Goal: Transaction & Acquisition: Purchase product/service

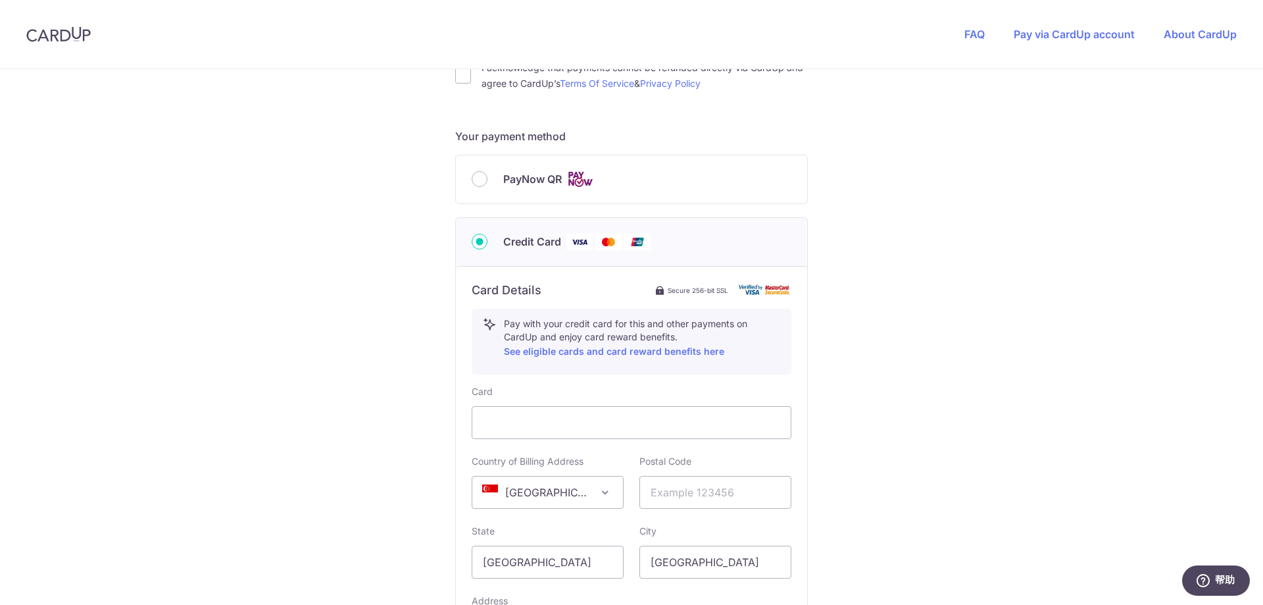
scroll to position [592, 0]
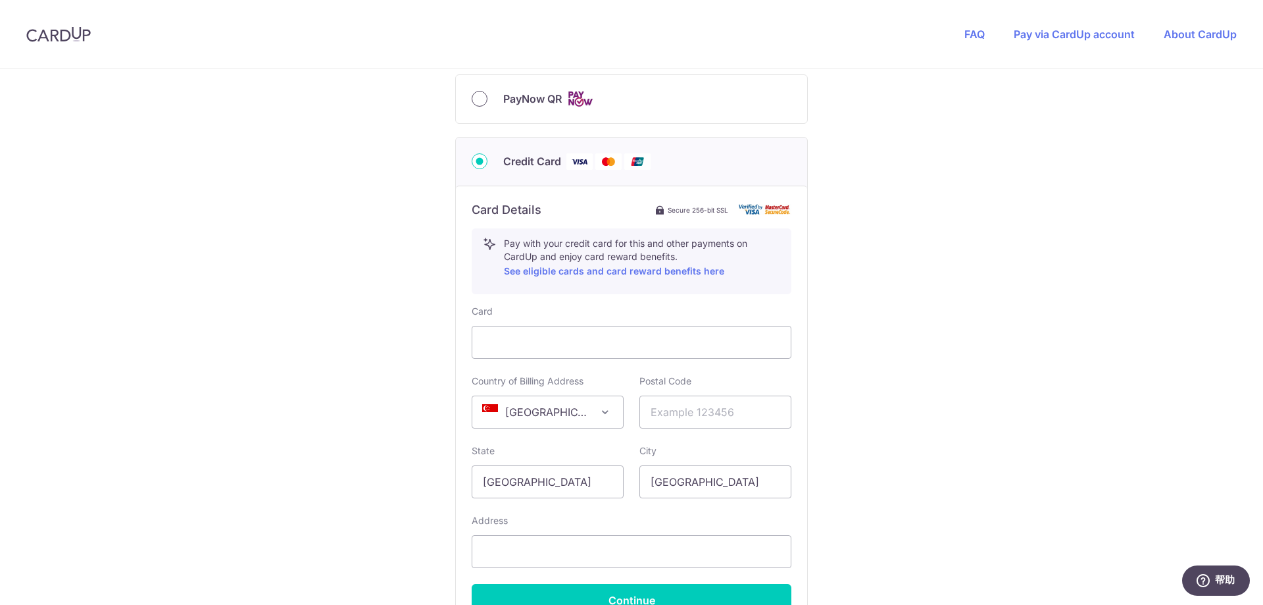
click at [476, 102] on input "PayNow QR" at bounding box center [480, 99] width 16 height 16
radio input "true"
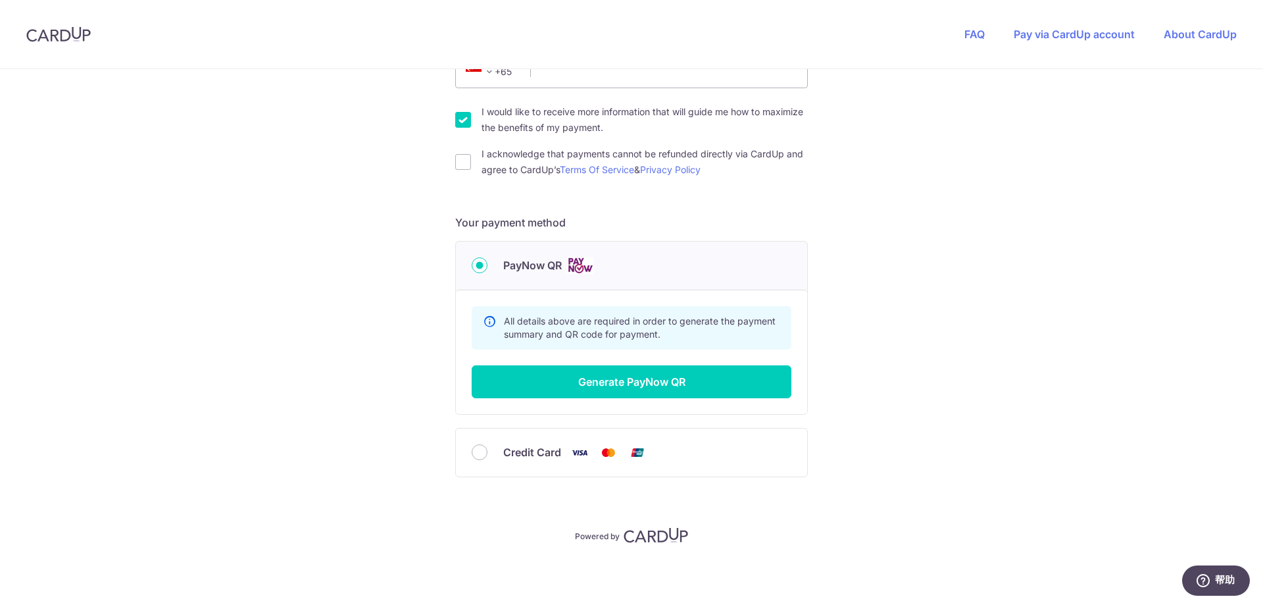
scroll to position [31, 0]
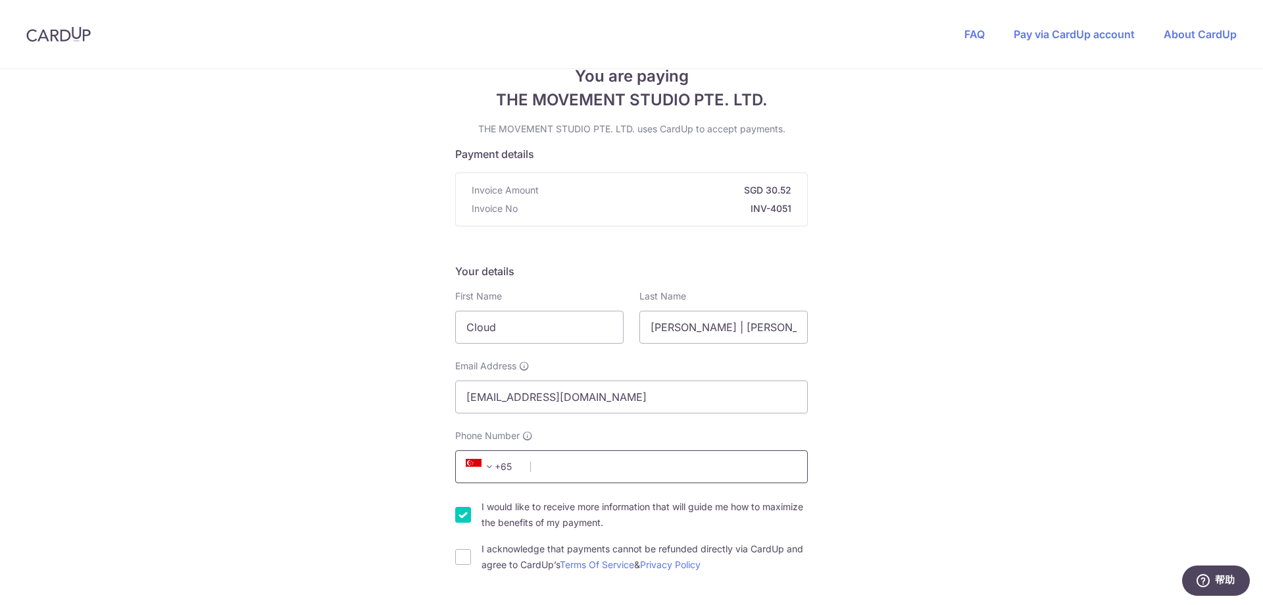
click at [565, 462] on input "Phone Number" at bounding box center [631, 466] width 353 height 33
type input "90556614"
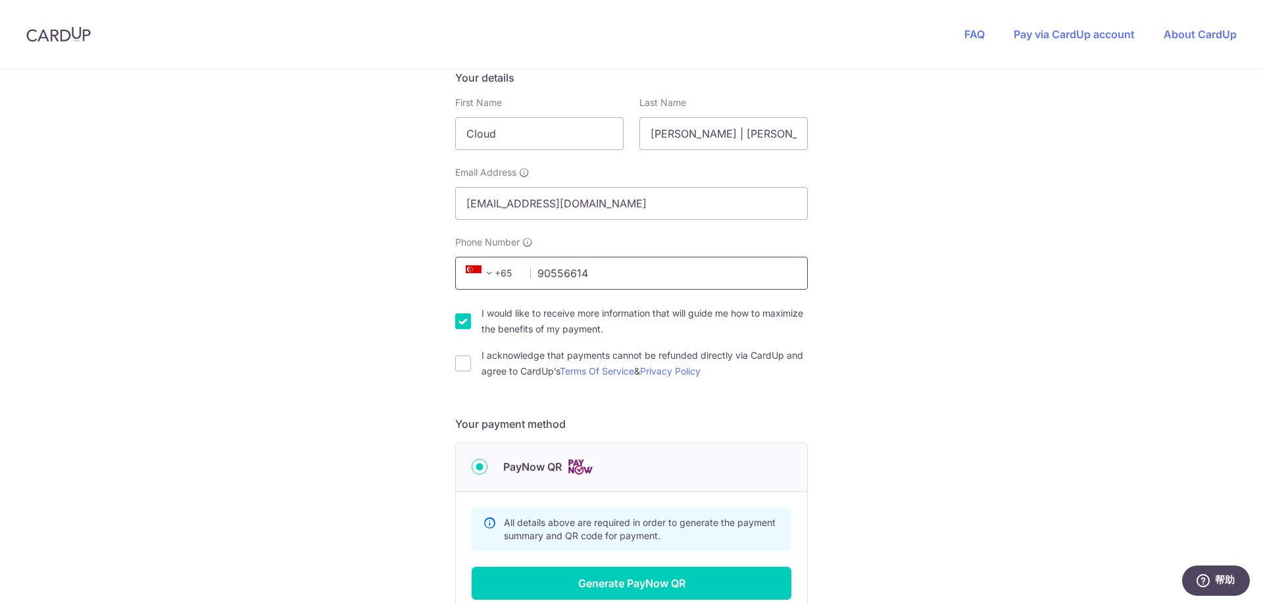
scroll to position [228, 0]
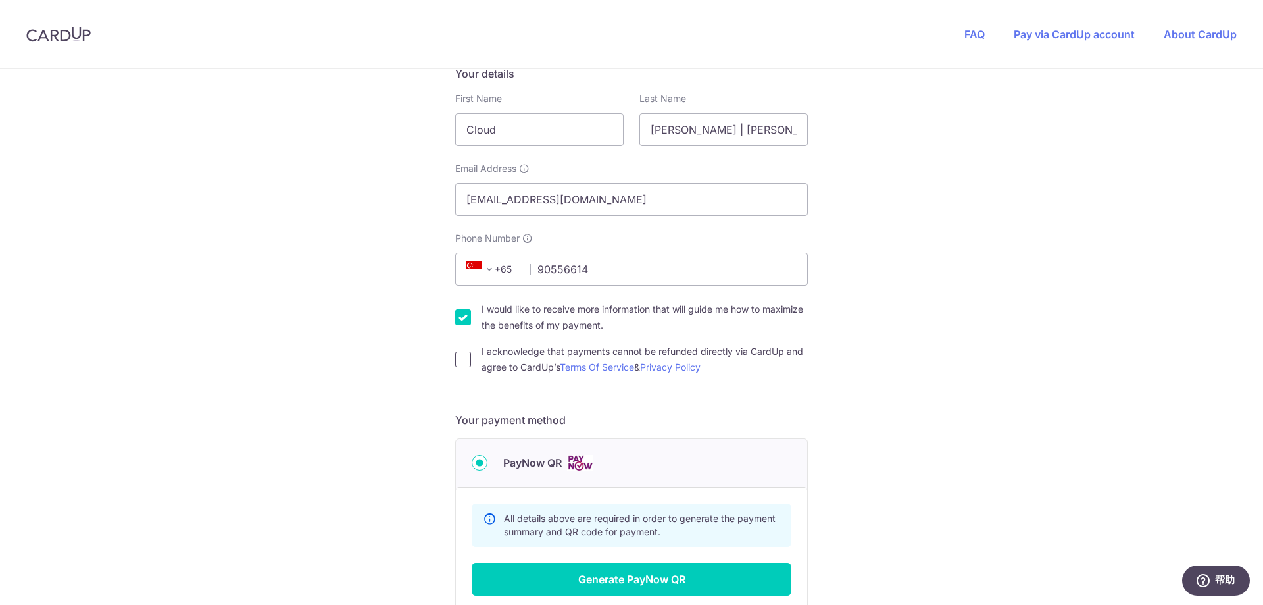
click at [455, 359] on input "I acknowledge that payments cannot be refunded directly via CardUp and agree to…" at bounding box center [463, 359] width 16 height 16
checkbox input "true"
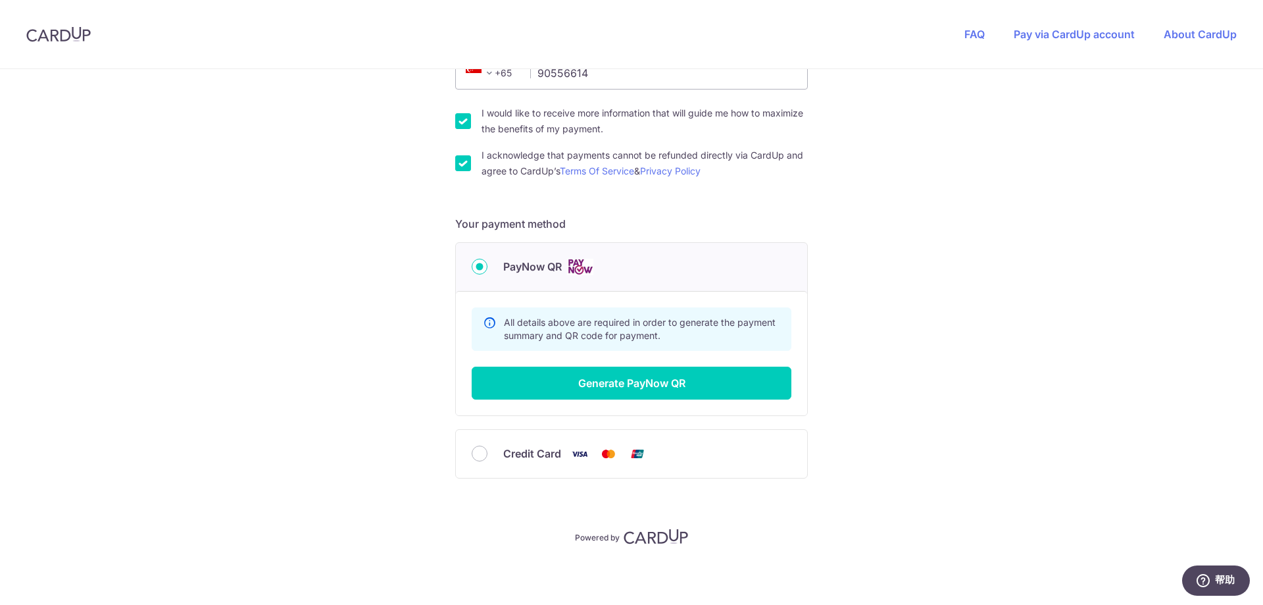
scroll to position [426, 0]
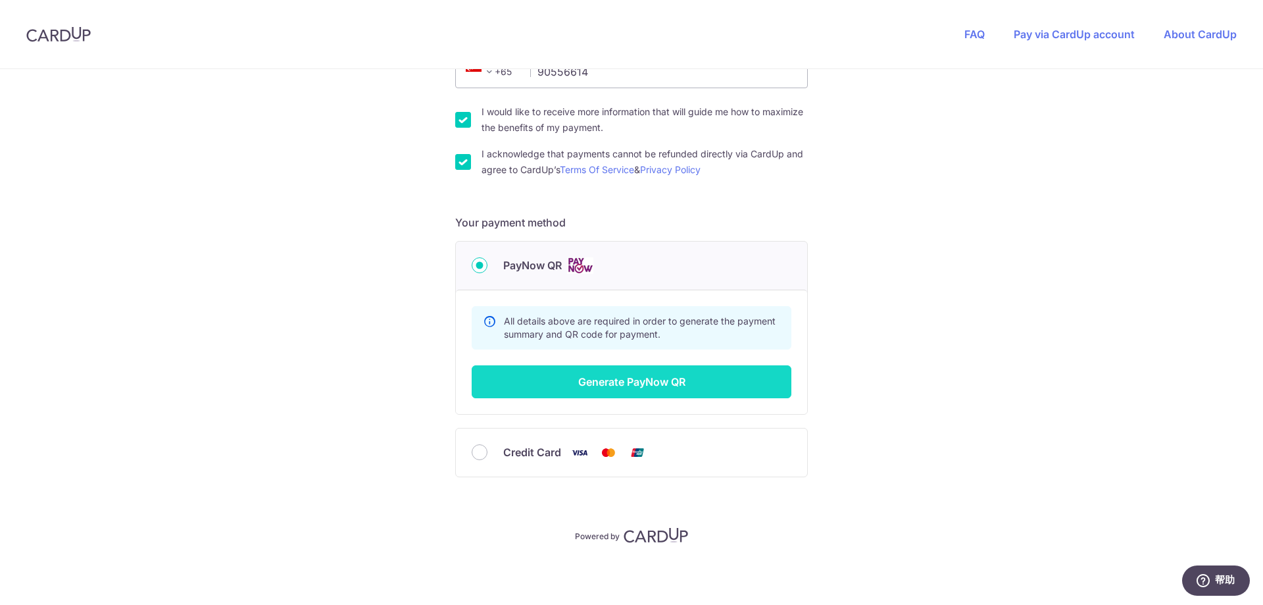
click at [592, 379] on button "Generate PayNow QR" at bounding box center [632, 381] width 320 height 33
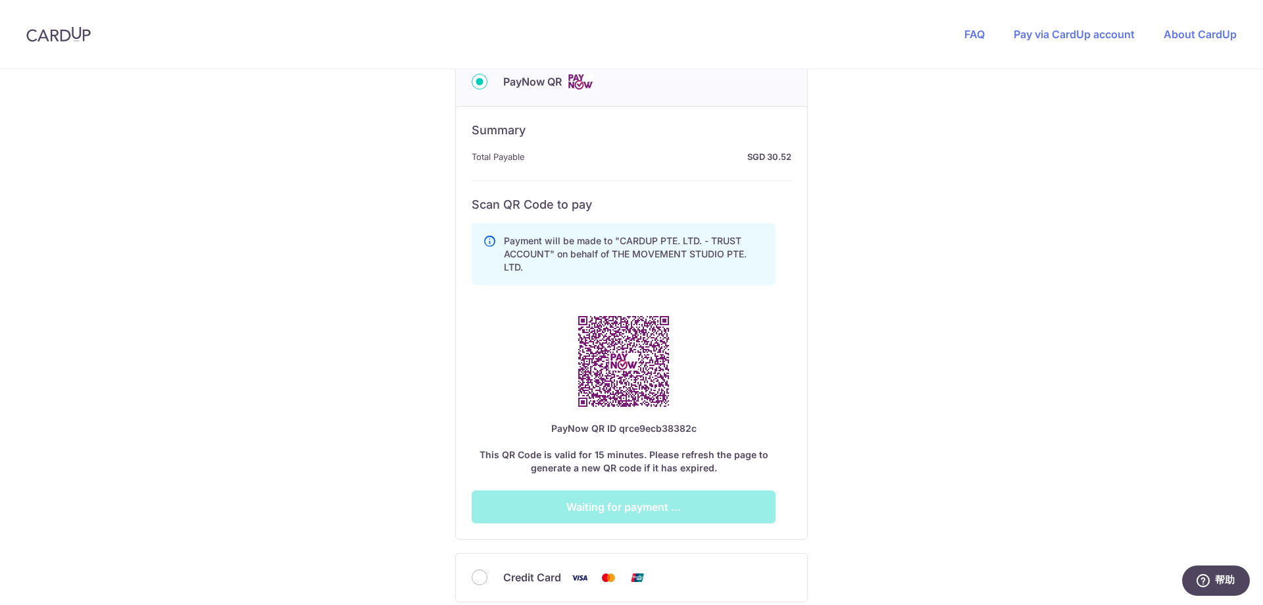
scroll to position [623, 0]
